Goal: Information Seeking & Learning: Learn about a topic

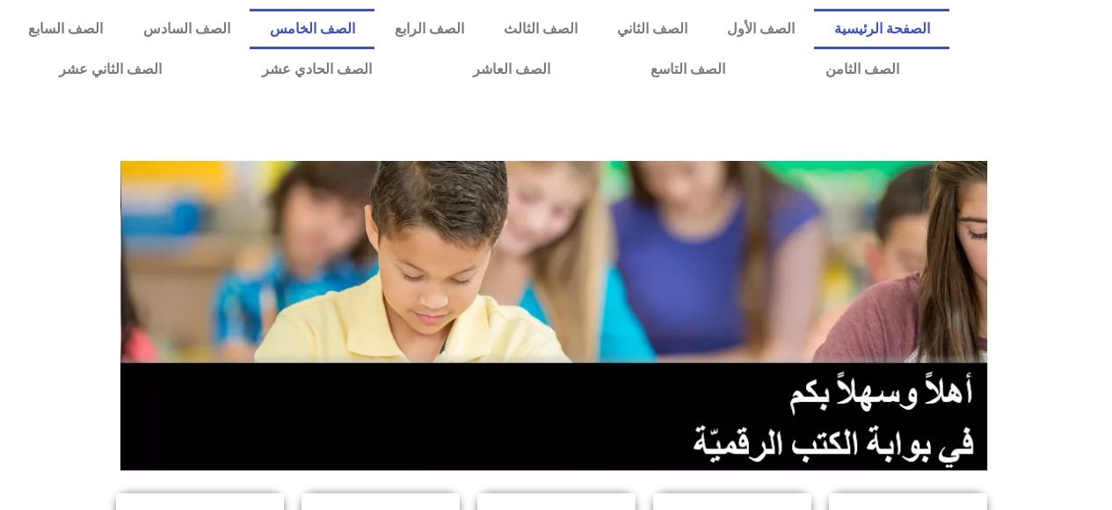
click at [375, 26] on link "الصف الخامس" at bounding box center [312, 29] width 125 height 40
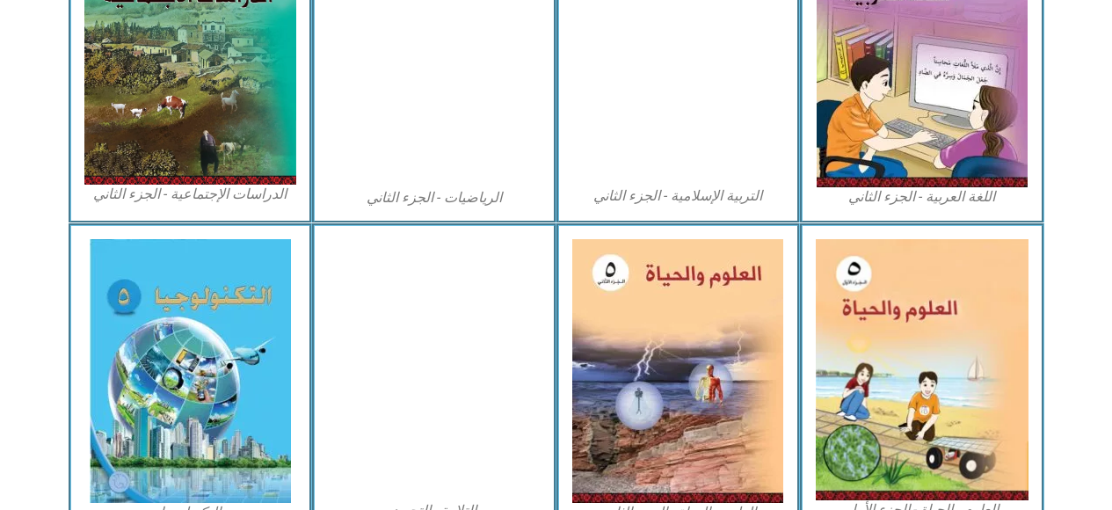
scroll to position [993, 0]
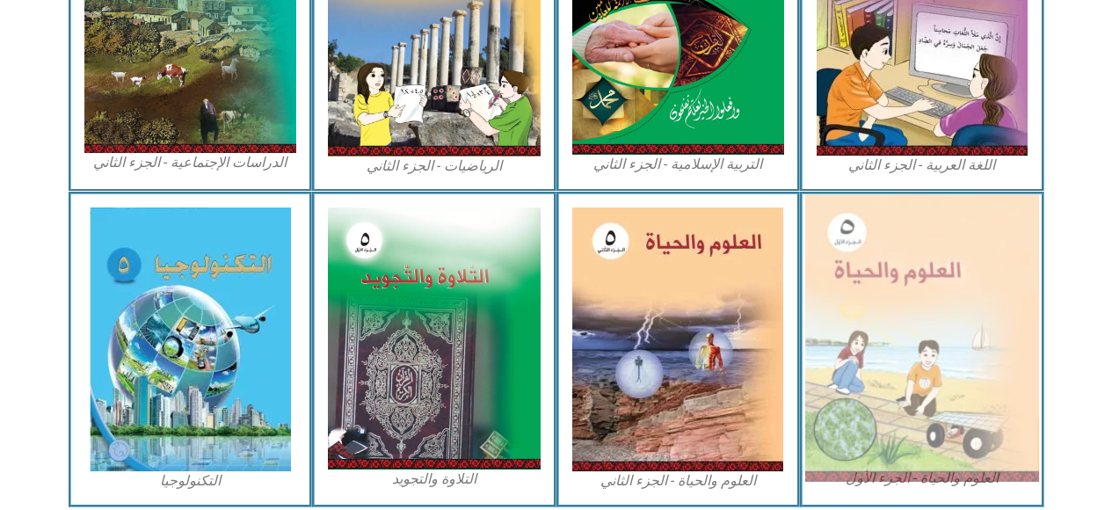
click at [881, 389] on img at bounding box center [922, 338] width 234 height 288
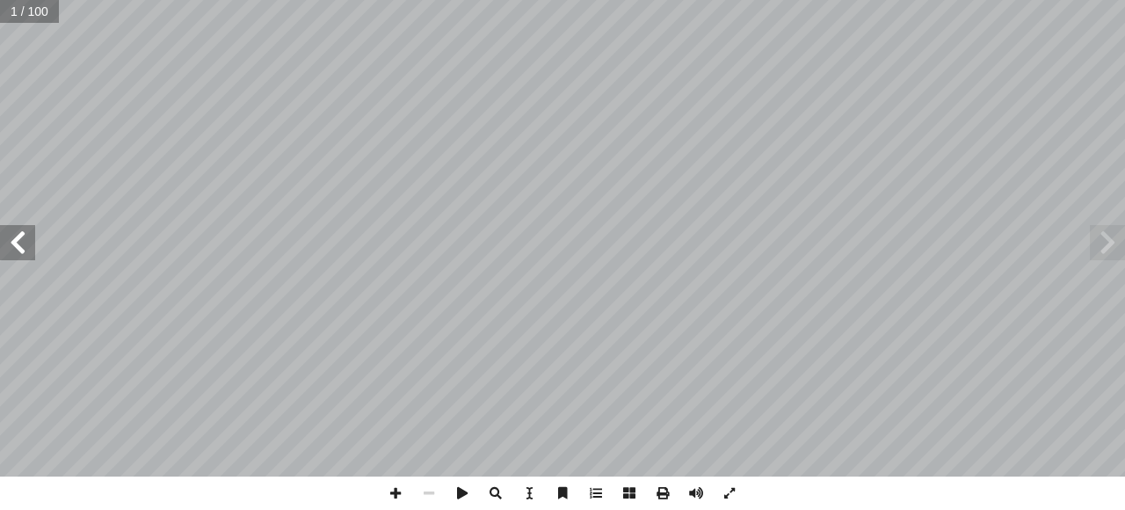
click at [24, 244] on span at bounding box center [17, 242] width 35 height 35
click at [19, 242] on span at bounding box center [17, 242] width 35 height 35
click at [24, 242] on span at bounding box center [17, 242] width 35 height 35
click at [21, 245] on span at bounding box center [17, 242] width 35 height 35
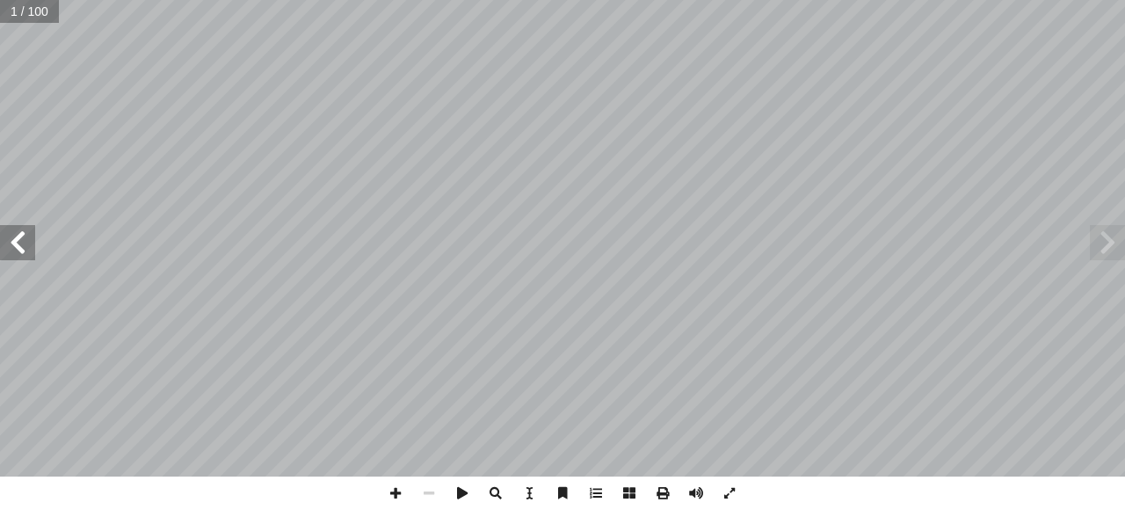
click at [22, 244] on span at bounding box center [17, 242] width 35 height 35
click at [23, 243] on span at bounding box center [17, 242] width 35 height 35
click at [23, 244] on span at bounding box center [17, 242] width 35 height 35
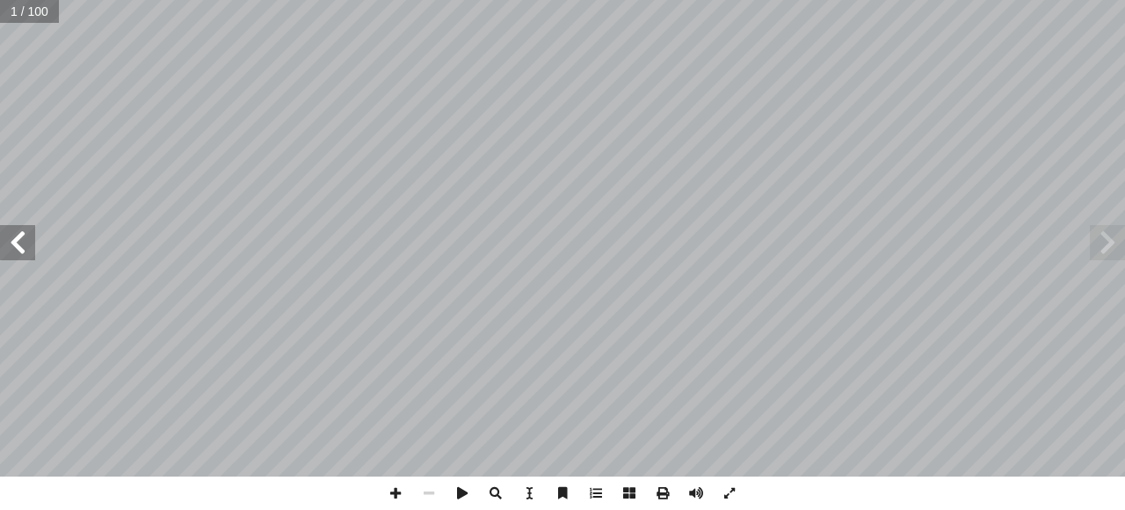
click at [23, 244] on span at bounding box center [17, 242] width 35 height 35
click at [19, 244] on span at bounding box center [17, 242] width 35 height 35
click at [18, 246] on span at bounding box center [17, 242] width 35 height 35
click at [15, 239] on span at bounding box center [17, 242] width 35 height 35
click at [22, 244] on span at bounding box center [17, 242] width 35 height 35
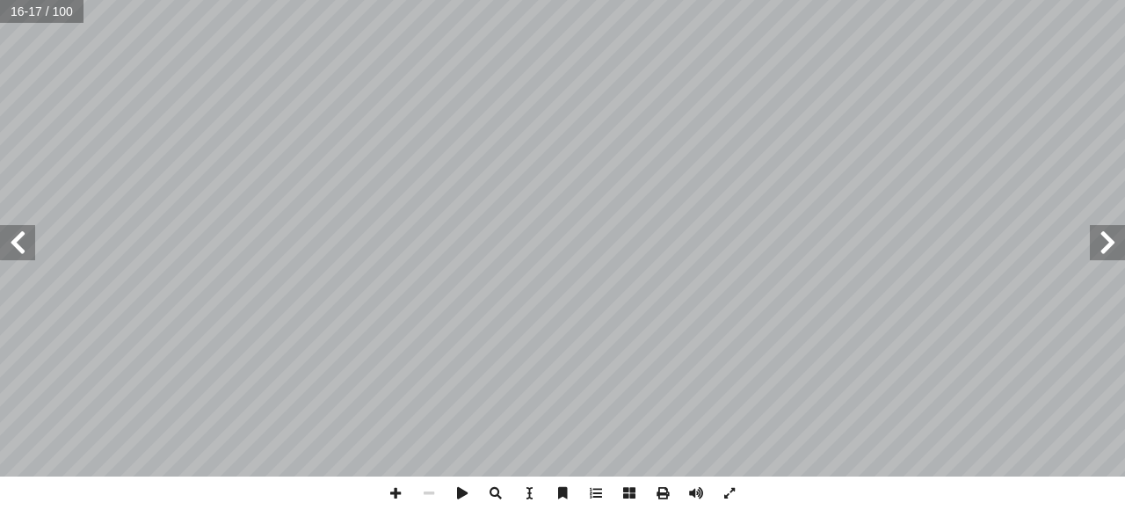
click at [20, 249] on span at bounding box center [17, 242] width 35 height 35
click at [22, 246] on span at bounding box center [17, 242] width 35 height 35
click at [19, 242] on span at bounding box center [17, 242] width 35 height 35
click at [15, 242] on span at bounding box center [17, 242] width 35 height 35
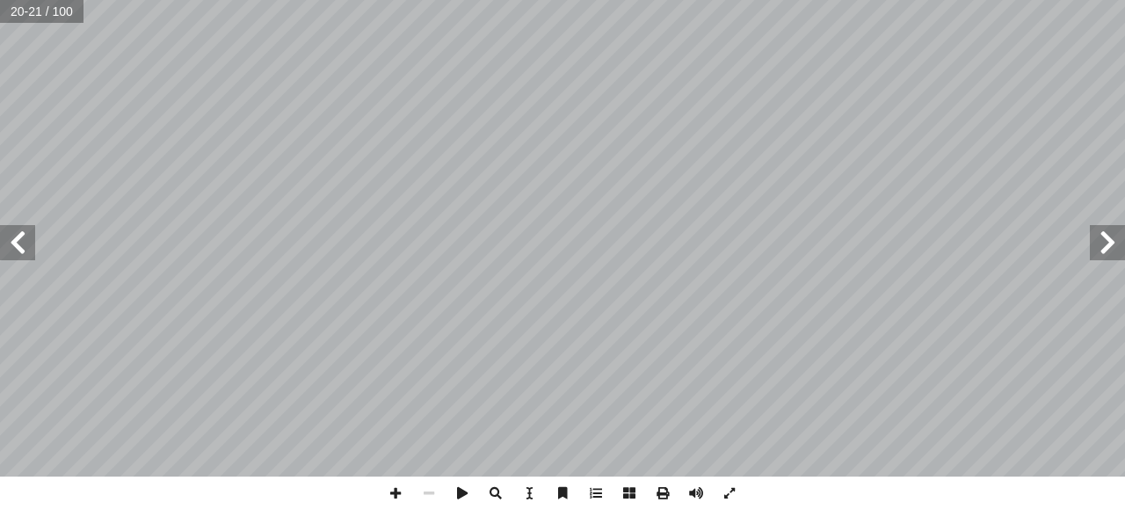
click at [25, 244] on span at bounding box center [17, 242] width 35 height 35
click at [22, 240] on span at bounding box center [17, 242] width 35 height 35
click at [11, 245] on span at bounding box center [17, 242] width 35 height 35
click at [14, 248] on span at bounding box center [17, 242] width 35 height 35
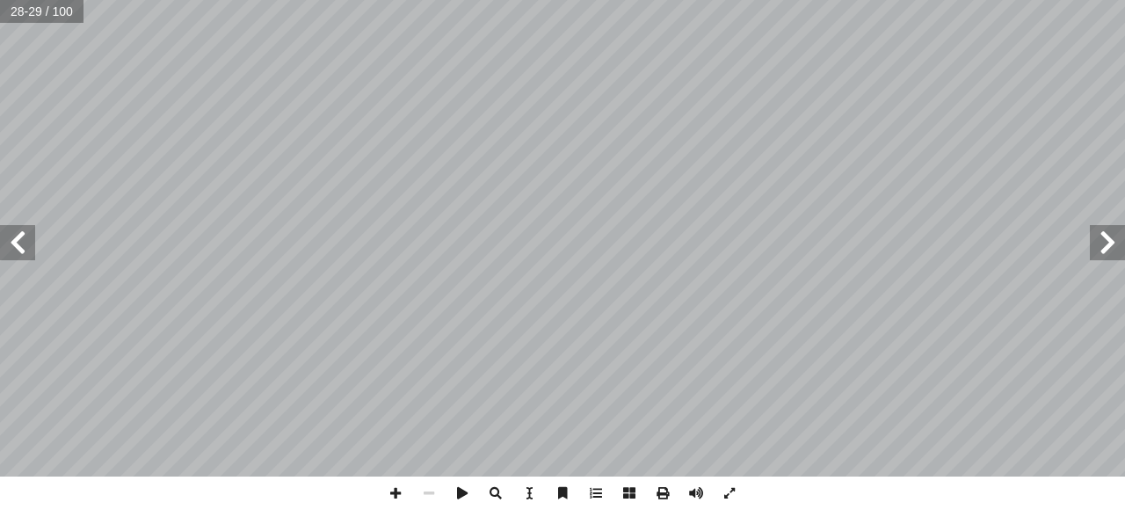
click at [19, 244] on span at bounding box center [17, 242] width 35 height 35
click at [18, 242] on span at bounding box center [17, 242] width 35 height 35
click at [211, 494] on div "2 ٨ .______________________ قائــق؟ ّ وع نفسه مــن الد ّ لومنيوم من الن أ ن برا…" at bounding box center [562, 255] width 1125 height 510
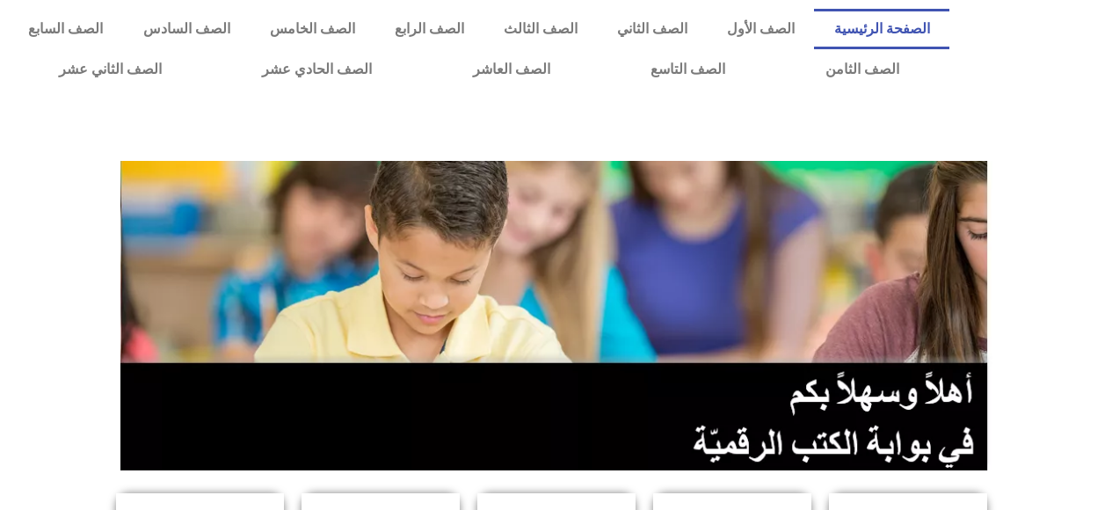
click at [279, 311] on img at bounding box center [556, 316] width 872 height 310
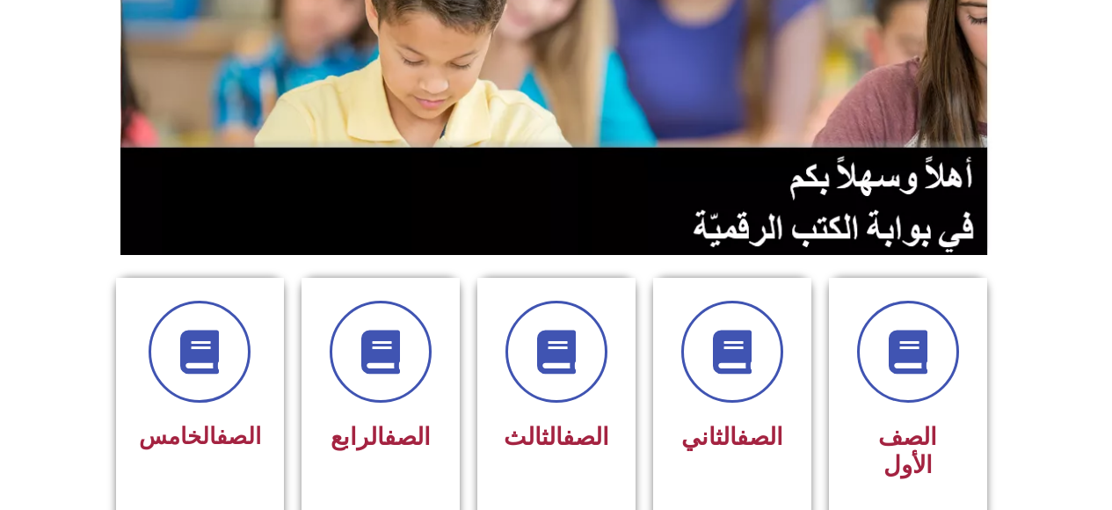
scroll to position [218, 0]
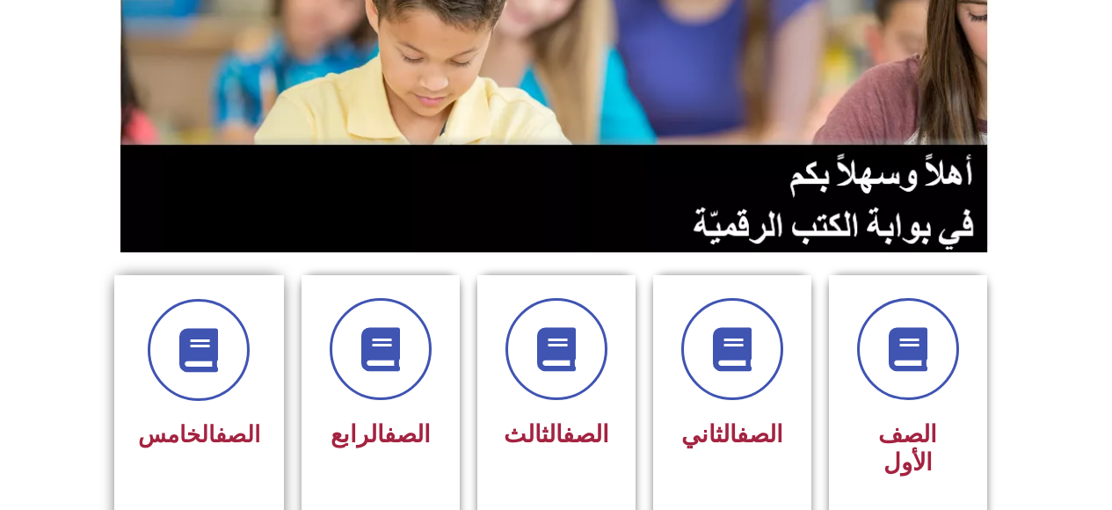
click at [215, 441] on link "الصف" at bounding box center [237, 434] width 45 height 26
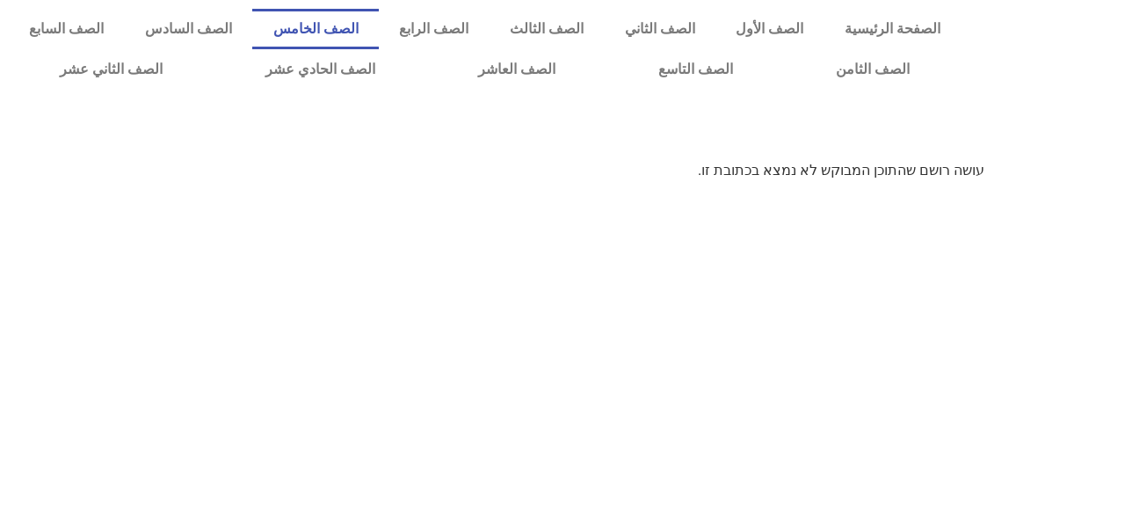
click at [379, 24] on link "الصف الخامس" at bounding box center [315, 29] width 127 height 40
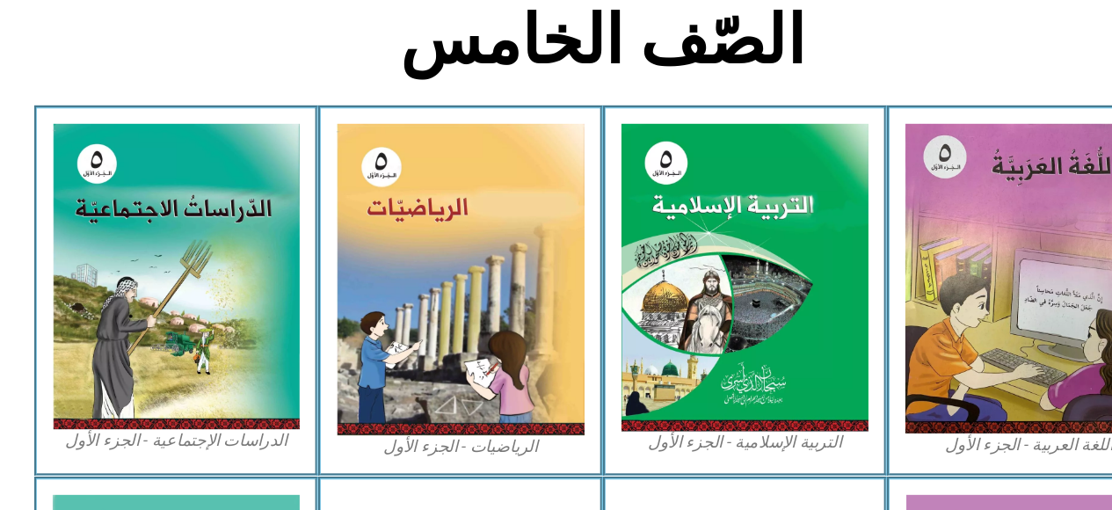
scroll to position [389, 0]
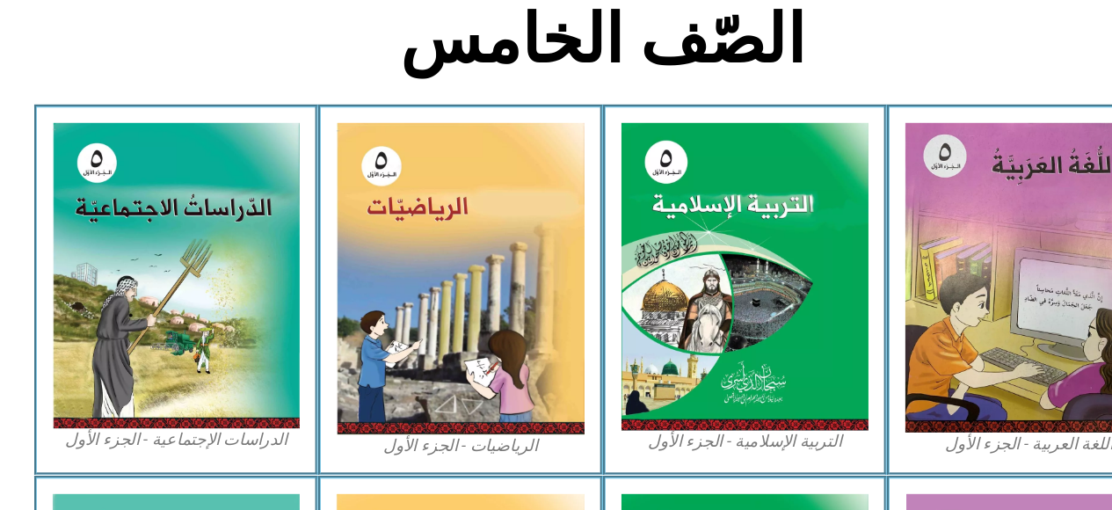
click at [874, 360] on img at bounding box center [922, 311] width 213 height 266
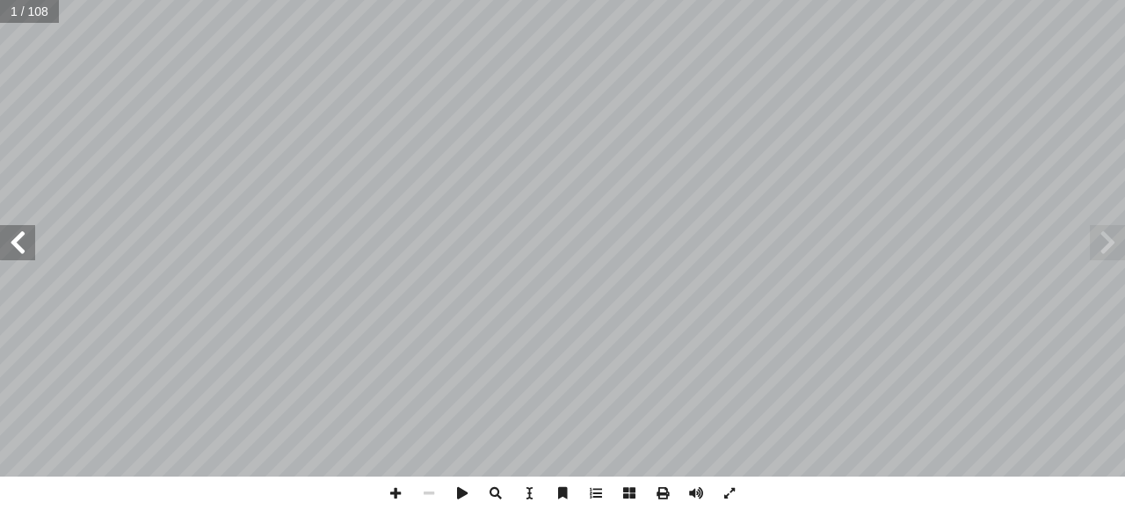
click at [12, 237] on span at bounding box center [17, 242] width 35 height 35
click at [17, 239] on span at bounding box center [17, 242] width 35 height 35
click at [19, 248] on span at bounding box center [17, 242] width 35 height 35
click at [22, 244] on span at bounding box center [17, 242] width 35 height 35
click at [24, 244] on span at bounding box center [17, 242] width 35 height 35
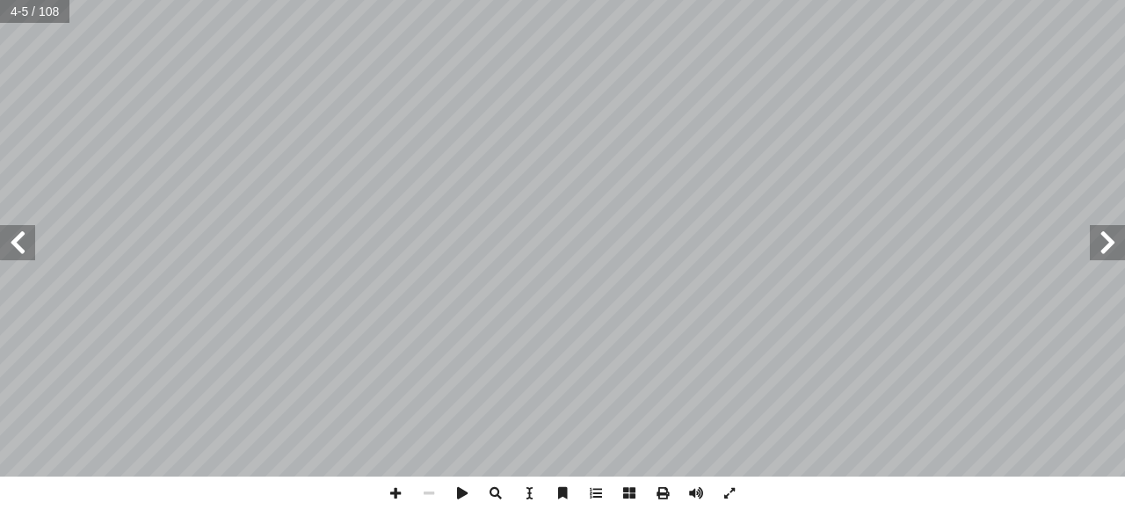
click at [24, 242] on span at bounding box center [17, 242] width 35 height 35
click at [29, 239] on span at bounding box center [17, 242] width 35 height 35
click at [22, 253] on span at bounding box center [17, 242] width 35 height 35
click at [19, 244] on span at bounding box center [17, 242] width 35 height 35
click at [22, 244] on span at bounding box center [17, 242] width 35 height 35
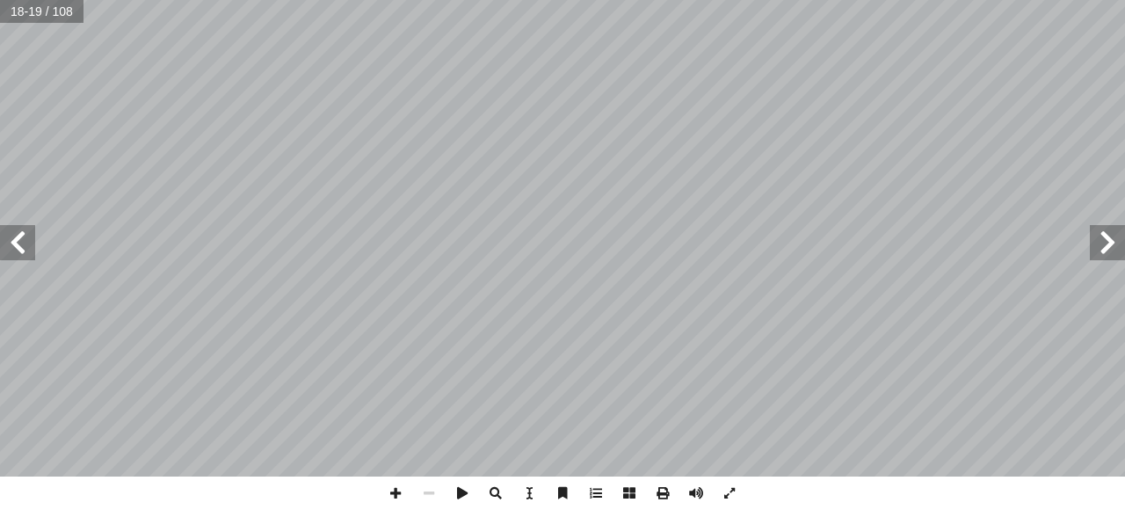
click at [24, 244] on span at bounding box center [17, 242] width 35 height 35
click at [27, 244] on span at bounding box center [17, 242] width 35 height 35
click at [23, 244] on span at bounding box center [17, 242] width 35 height 35
click at [27, 242] on span at bounding box center [17, 242] width 35 height 35
click at [27, 244] on span at bounding box center [17, 242] width 35 height 35
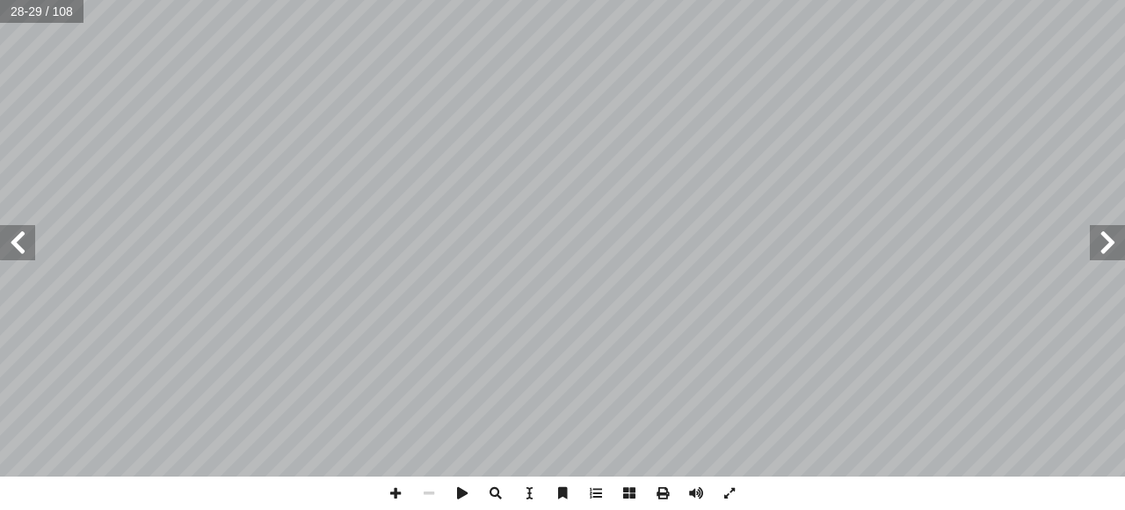
click at [25, 244] on span at bounding box center [17, 242] width 35 height 35
